Goal: Transaction & Acquisition: Purchase product/service

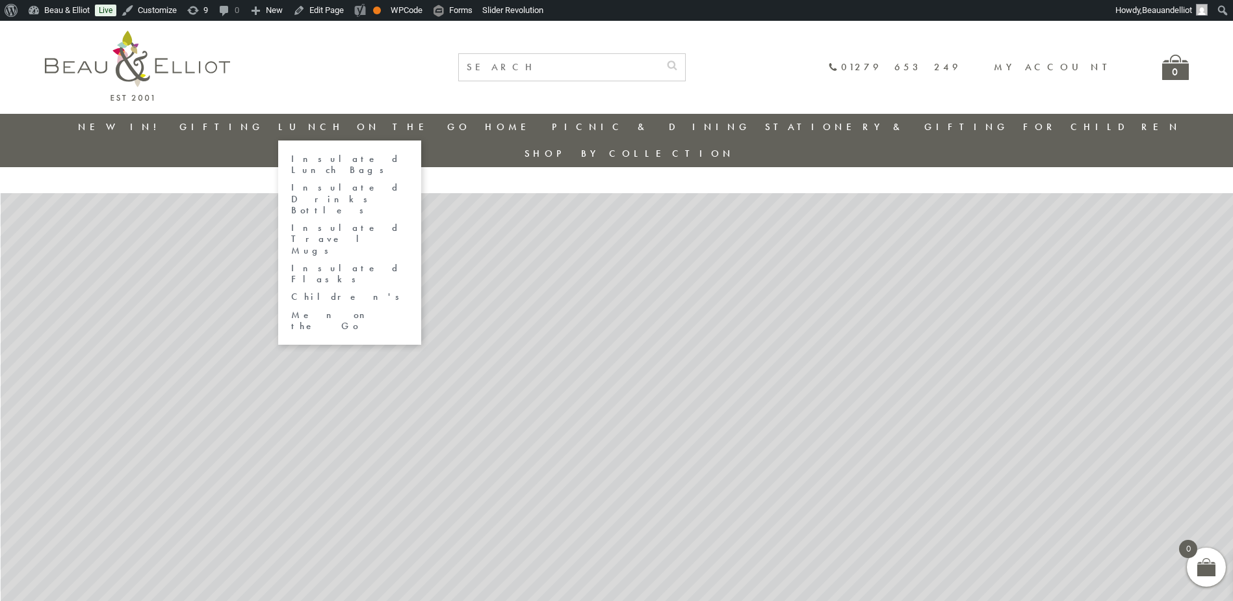
click at [382, 159] on link "Insulated Lunch Bags" at bounding box center [349, 164] width 117 height 23
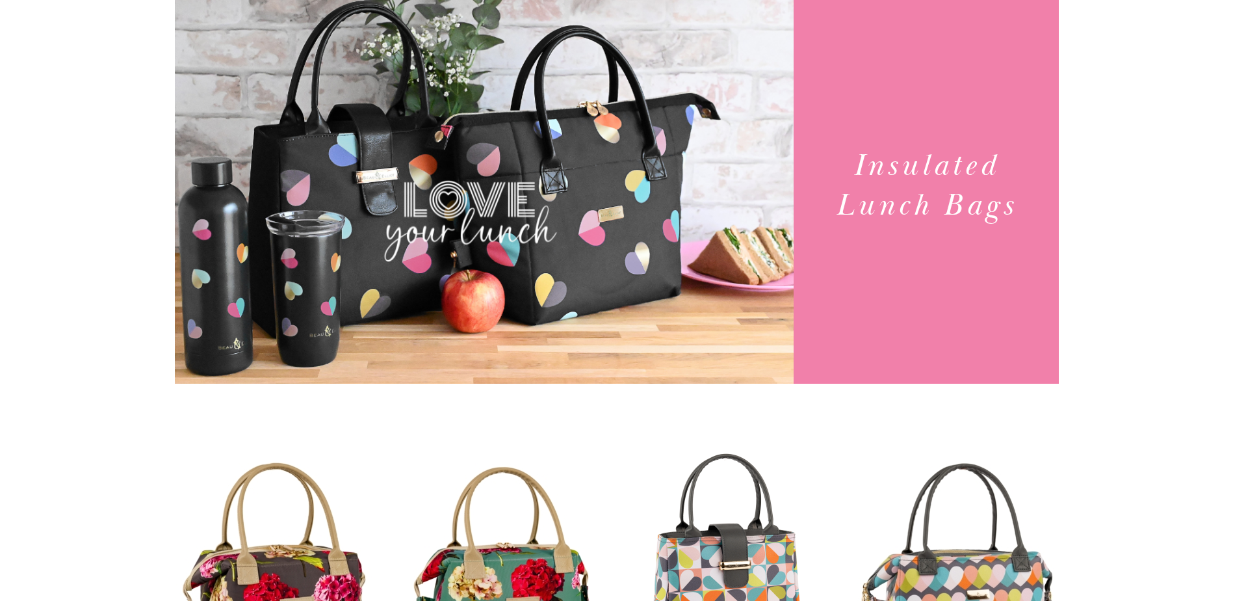
scroll to position [455, 0]
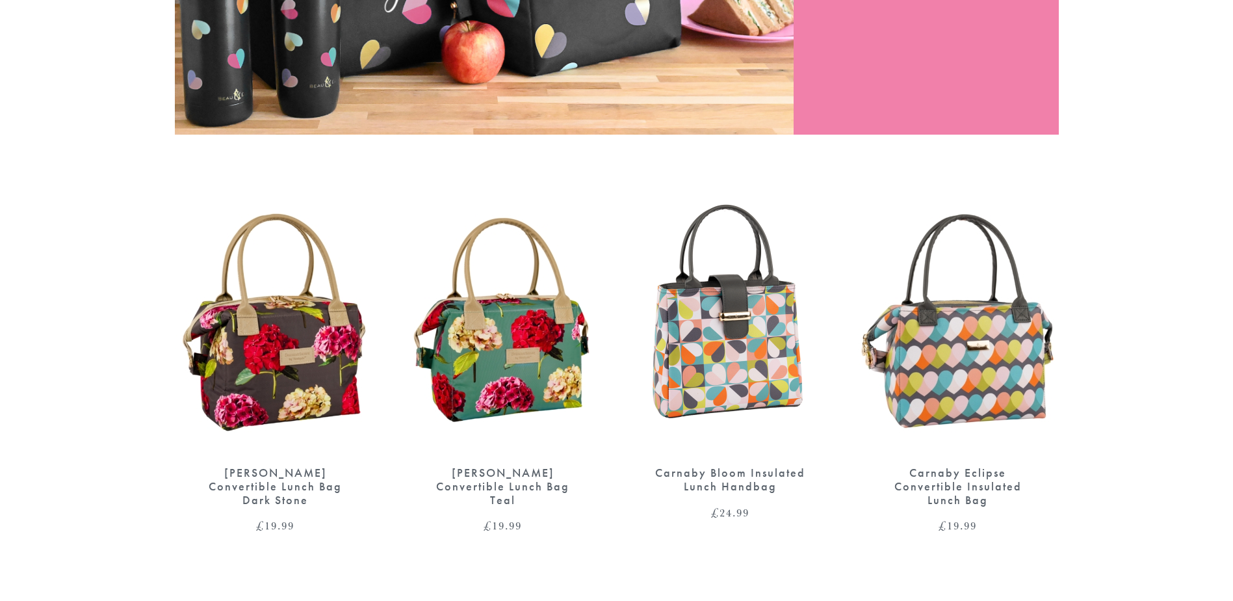
click at [241, 314] on img at bounding box center [276, 323] width 202 height 260
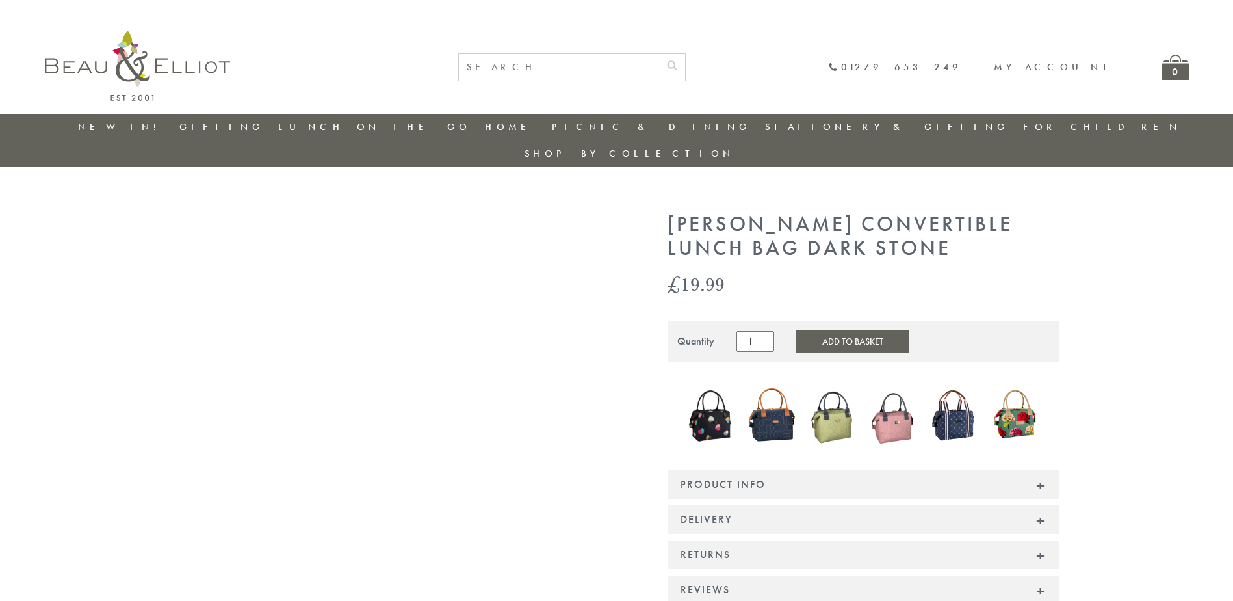
click at [817, 330] on button "Add to Basket" at bounding box center [852, 341] width 113 height 22
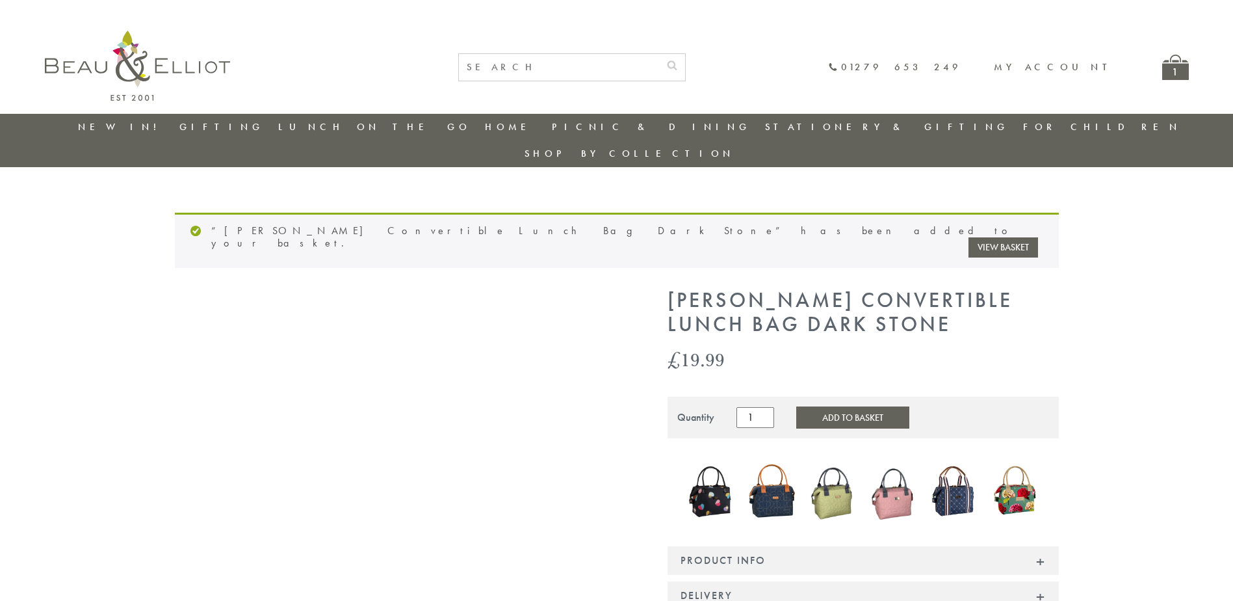
click at [1165, 72] on div "1" at bounding box center [1175, 67] width 27 height 25
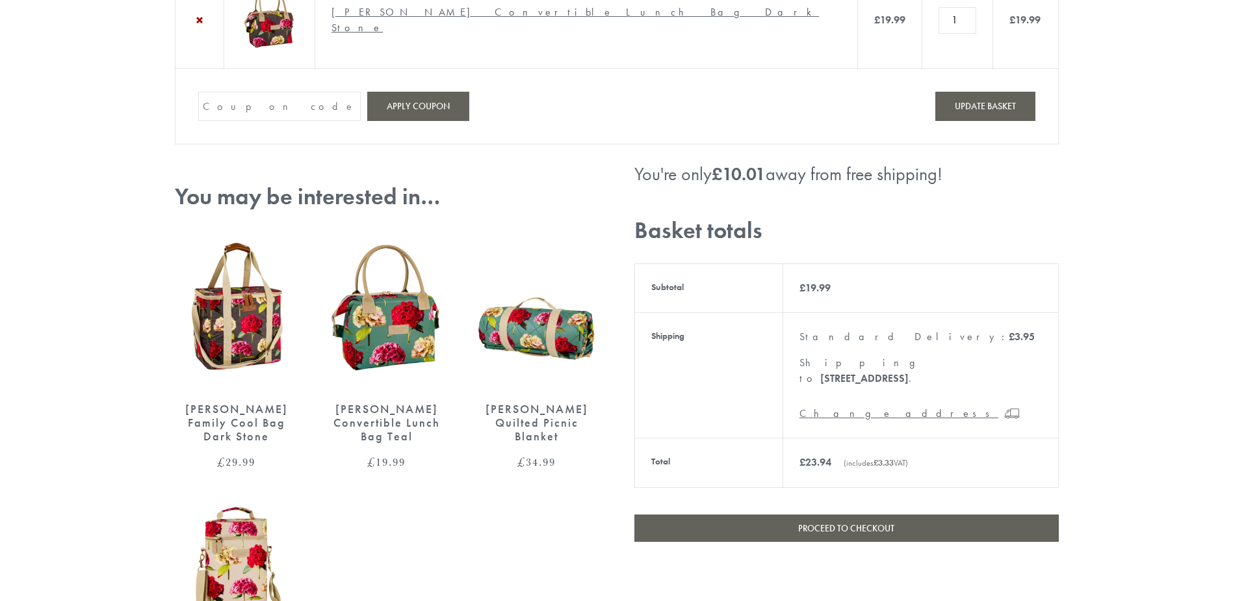
scroll to position [325, 0]
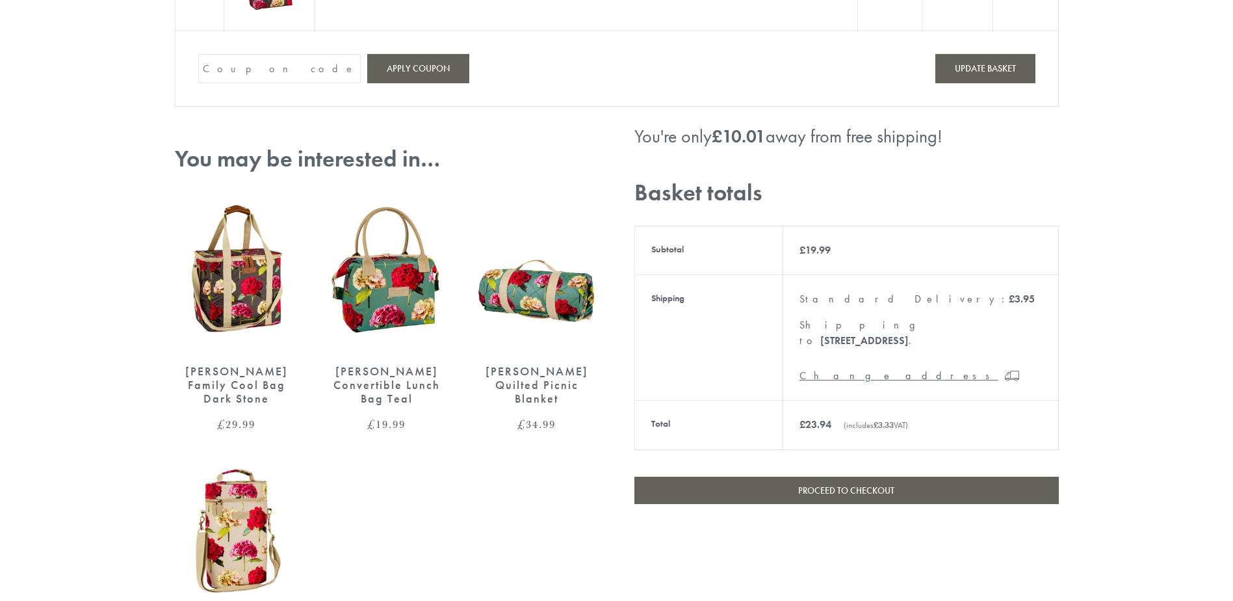
click at [852, 477] on link "Proceed to checkout" at bounding box center [846, 490] width 425 height 27
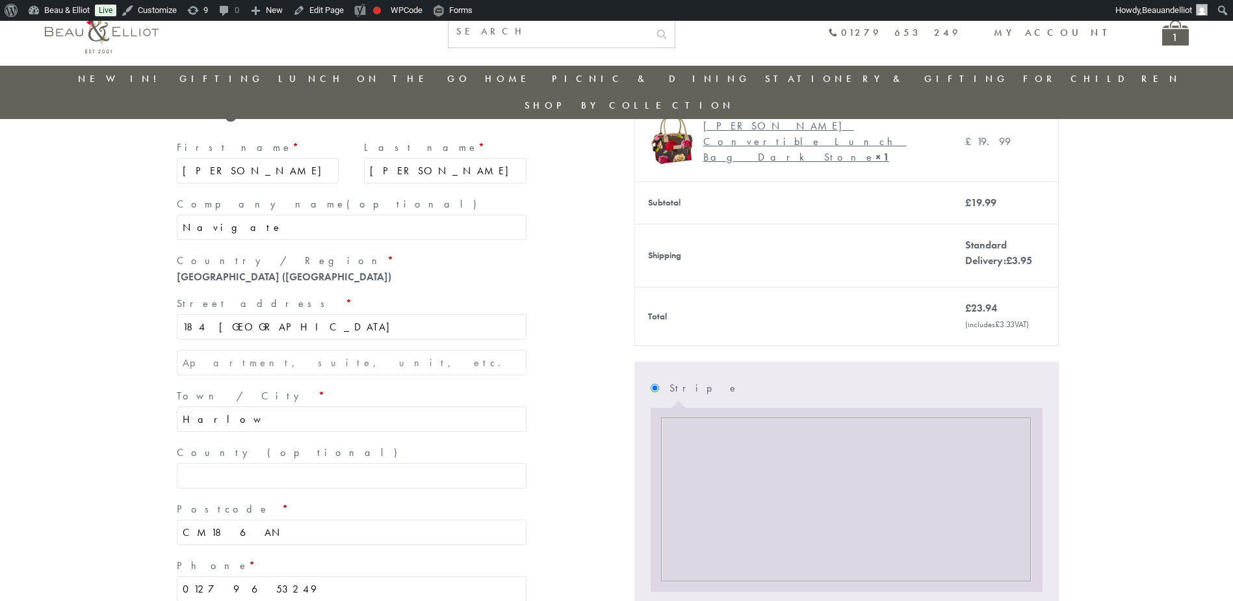
scroll to position [177, 0]
